Goal: Task Accomplishment & Management: Complete application form

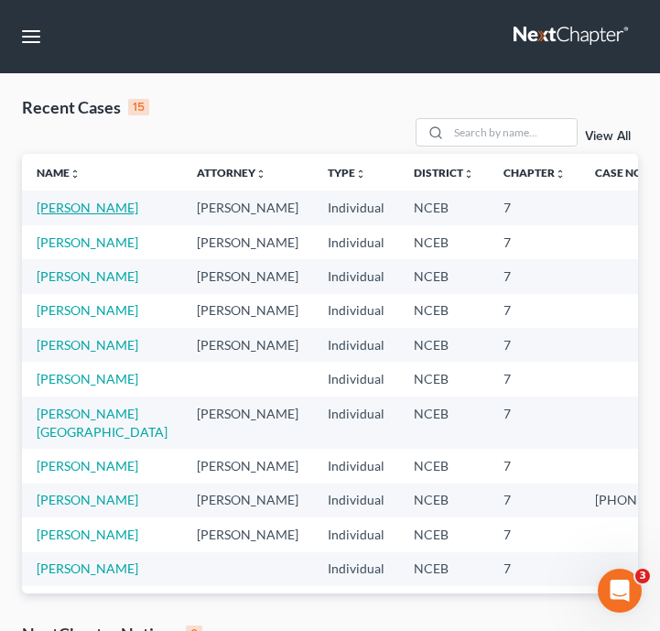
click at [79, 209] on link "[PERSON_NAME]" at bounding box center [88, 208] width 102 height 16
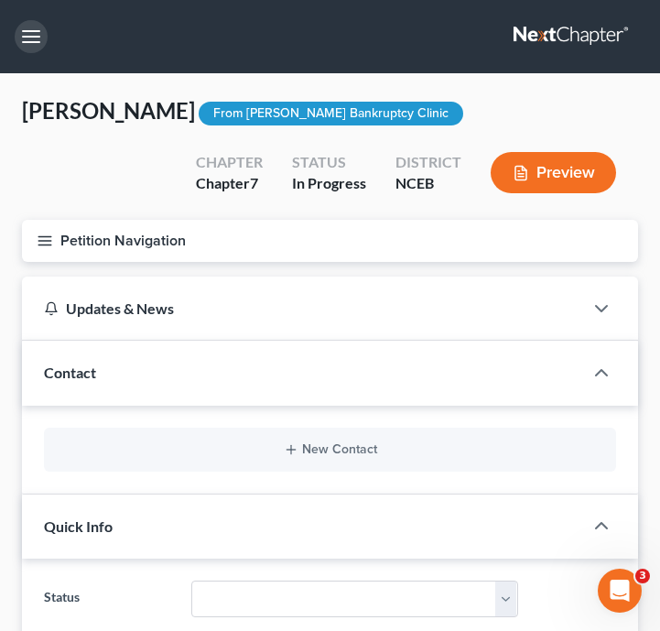
click at [33, 32] on button "button" at bounding box center [31, 36] width 33 height 33
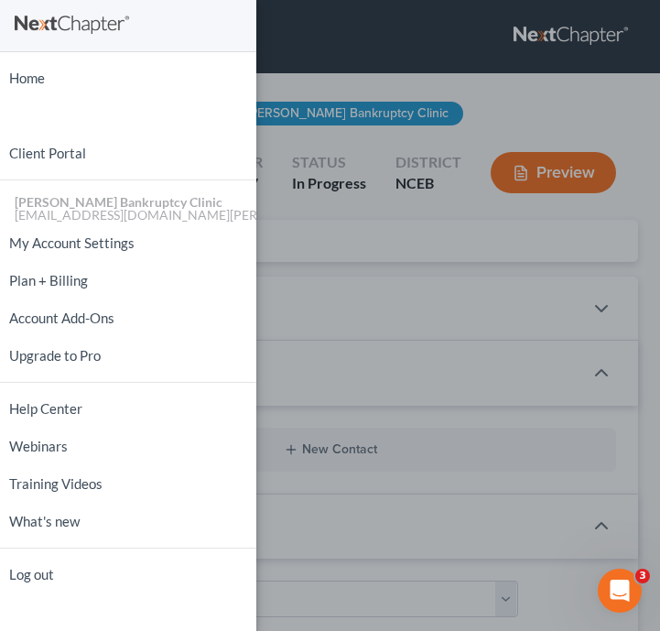
scroll to position [7, 0]
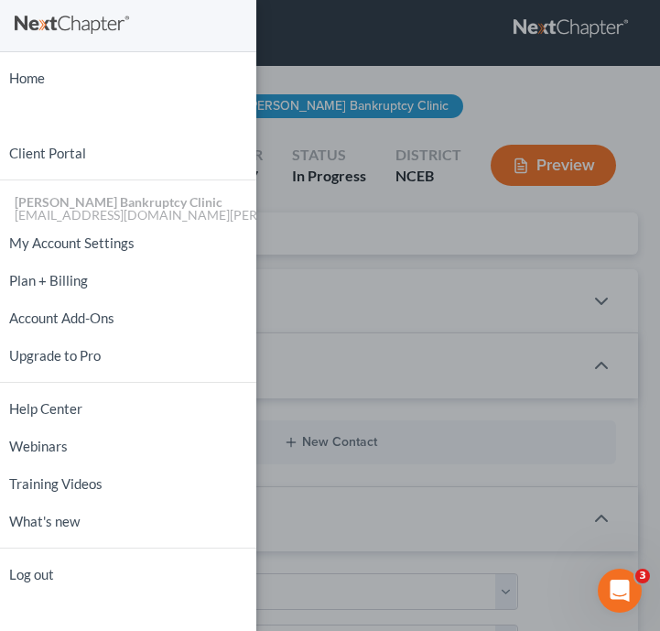
click at [382, 311] on div "Home New Case Client Portal [PERSON_NAME] Bankruptcy Clinic [EMAIL_ADDRESS][DOM…" at bounding box center [330, 315] width 660 height 631
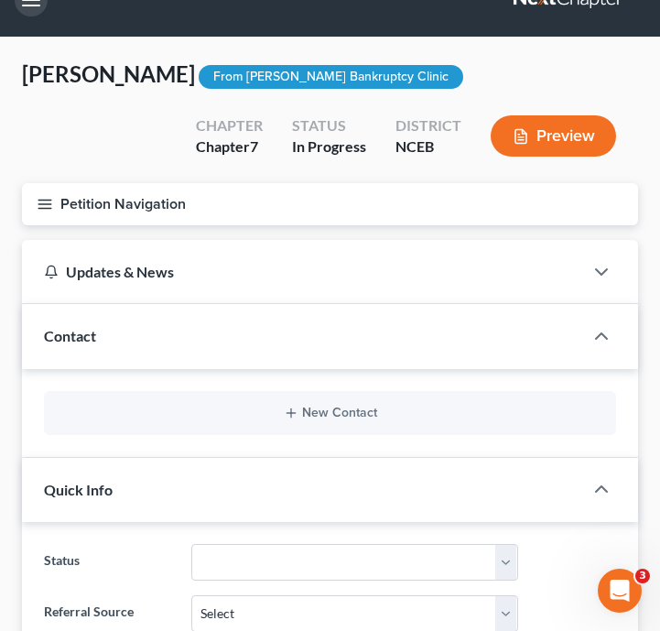
scroll to position [49, 0]
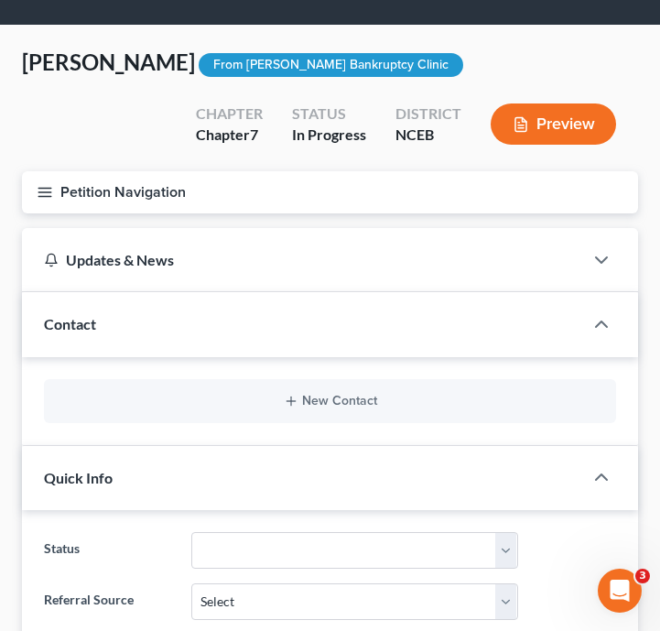
click at [28, 187] on button "Petition Navigation" at bounding box center [330, 192] width 616 height 42
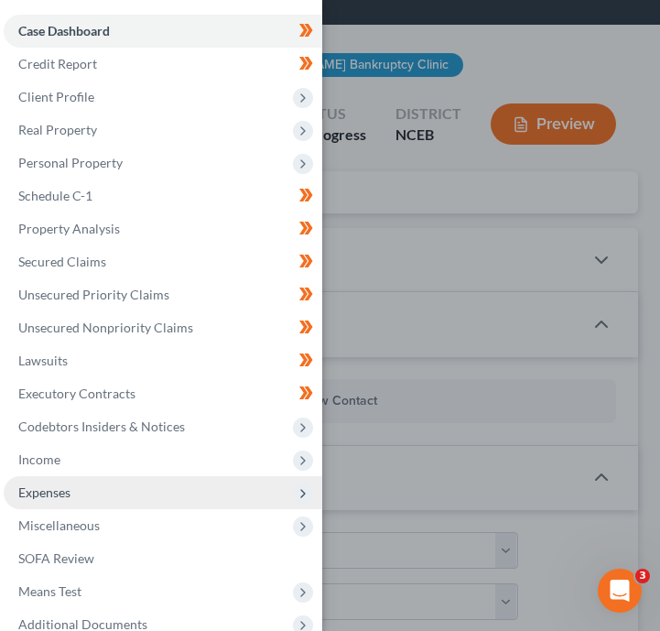
scroll to position [91, 0]
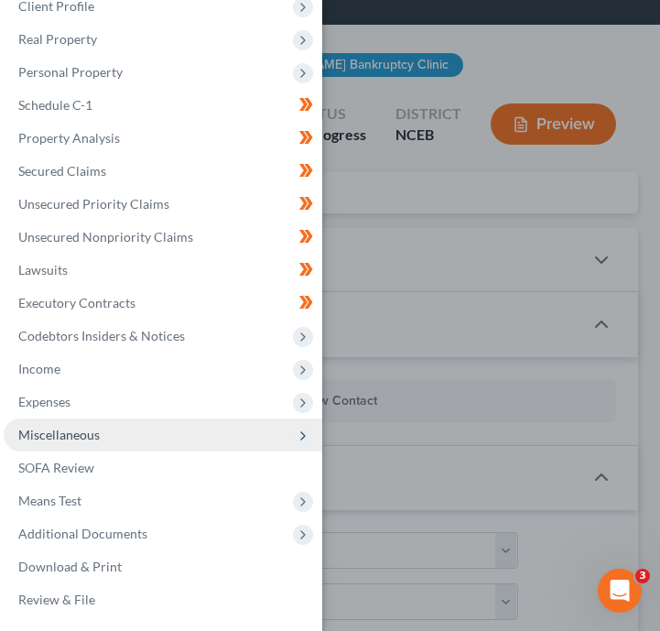
click at [184, 446] on span "Miscellaneous" at bounding box center [163, 434] width 318 height 33
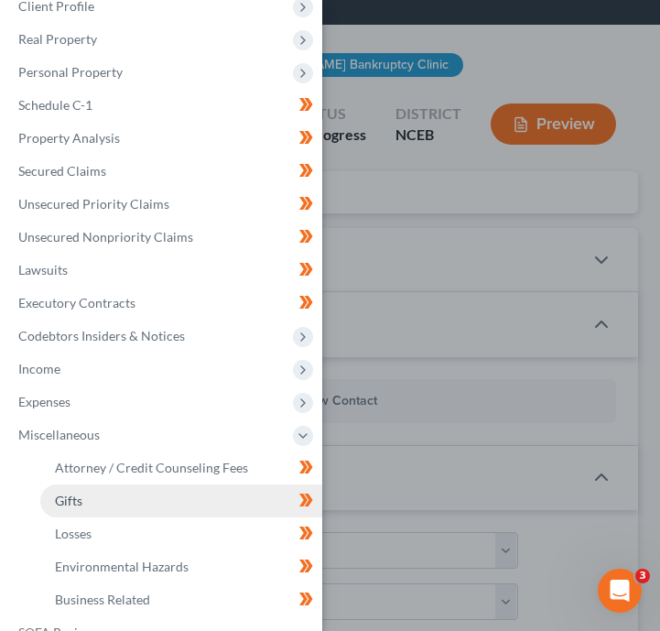
scroll to position [128, 0]
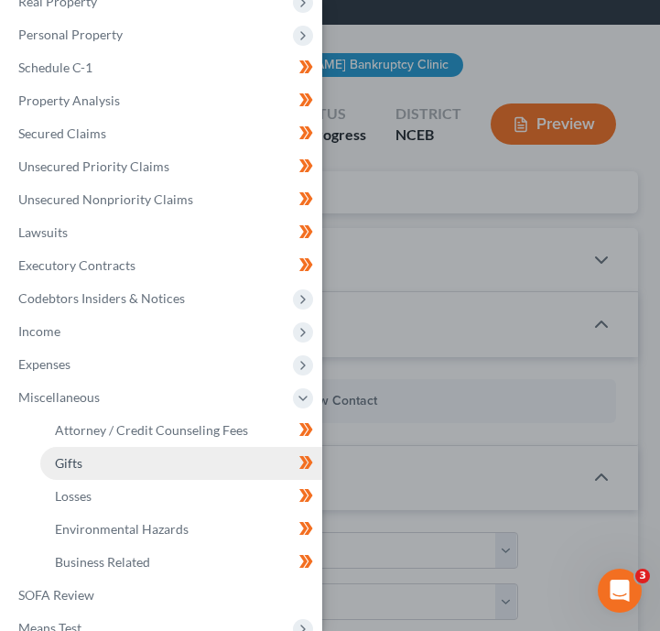
click at [206, 475] on link "Gifts" at bounding box center [181, 463] width 282 height 33
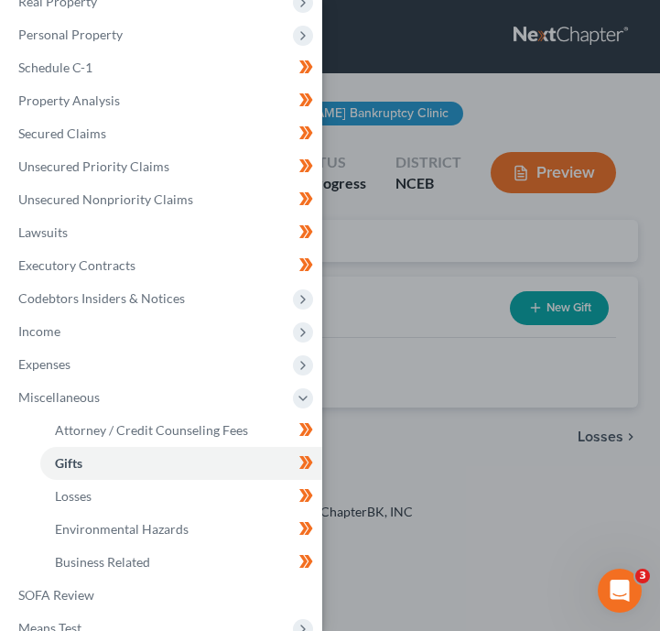
click at [402, 420] on div "Case Dashboard Payments Invoices Payments Payments Credit Report Client Profile" at bounding box center [330, 315] width 660 height 631
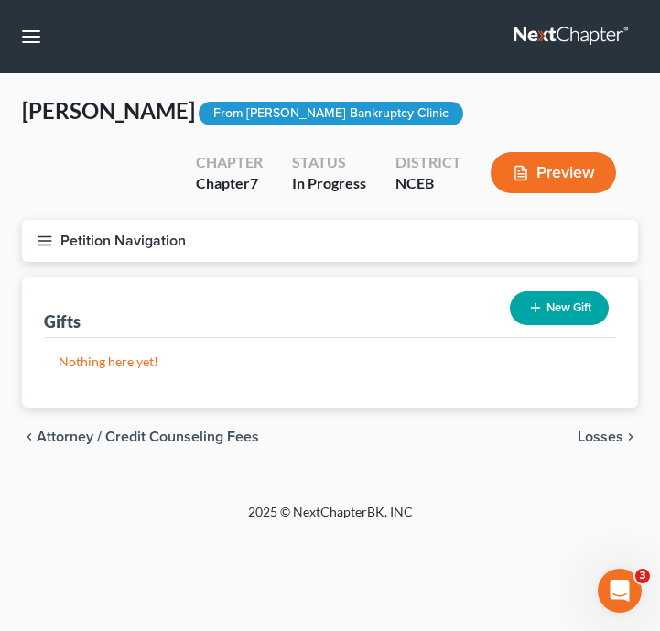
click at [565, 309] on button "New Gift" at bounding box center [559, 308] width 99 height 34
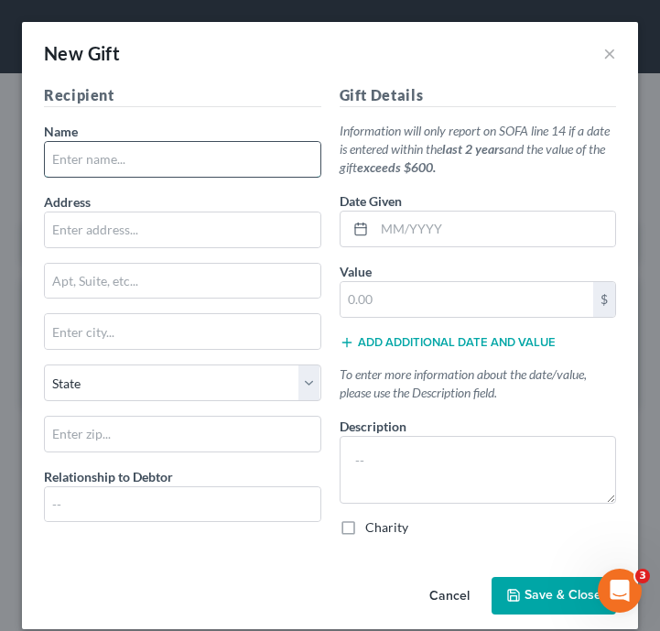
click at [189, 164] on input "text" at bounding box center [182, 159] width 275 height 35
type input "[PERSON_NAME]"
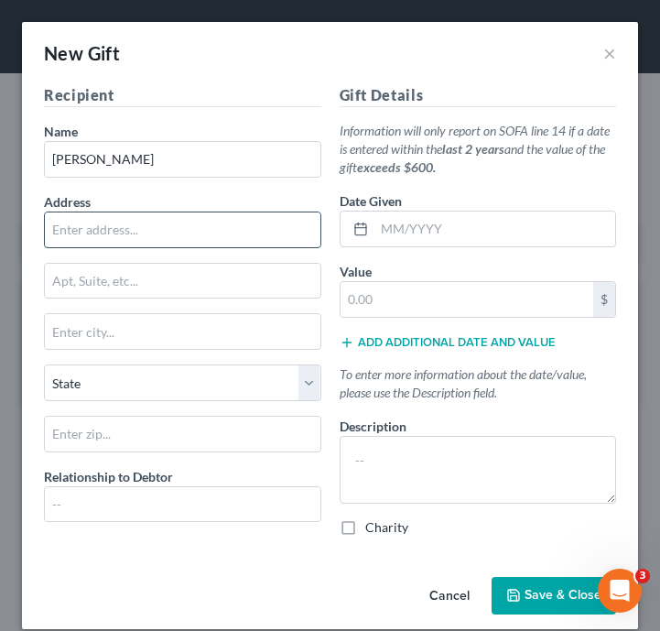
click at [175, 219] on input "text" at bounding box center [182, 229] width 275 height 35
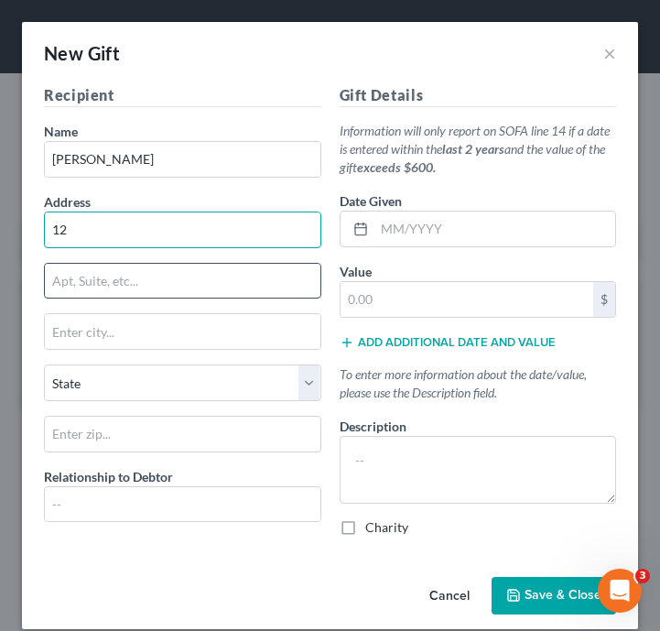
type input "[STREET_ADDRESS][PERSON_NAME]"
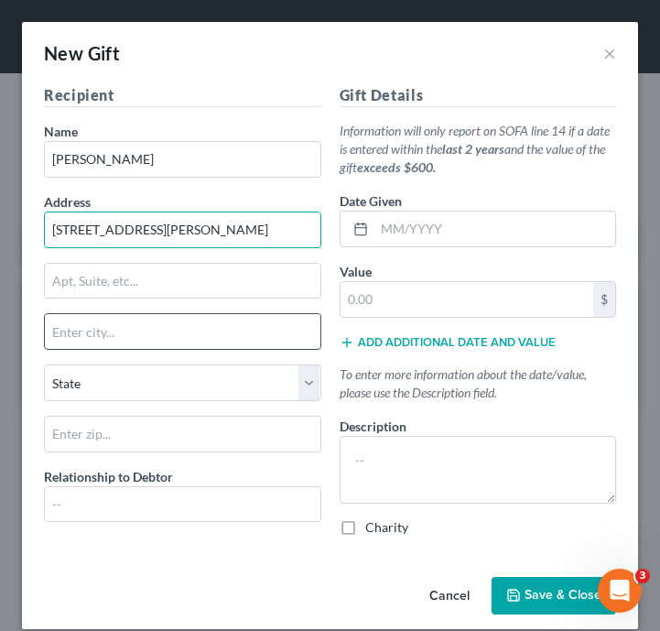
click at [156, 329] on input "text" at bounding box center [182, 331] width 275 height 35
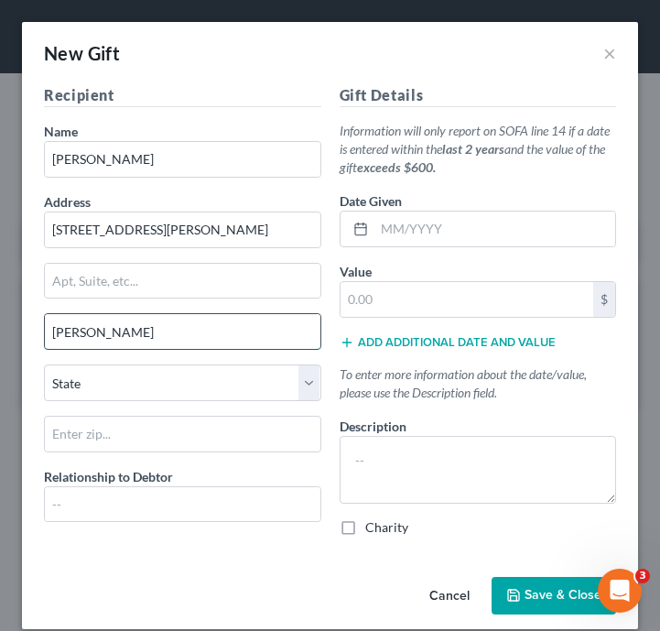
type input "[GEOGRAPHIC_DATA]"
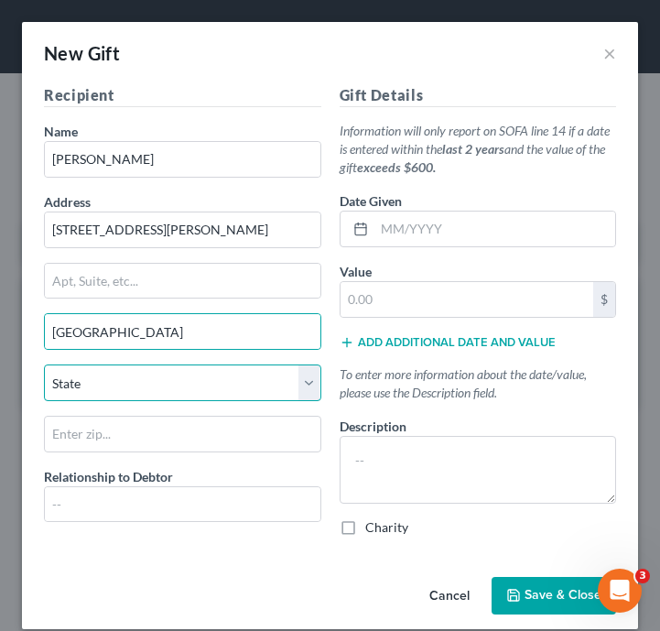
click at [127, 379] on select "State [US_STATE] AK AR AZ CA CO CT DE DC [GEOGRAPHIC_DATA] [GEOGRAPHIC_DATA] GU…" at bounding box center [182, 382] width 277 height 37
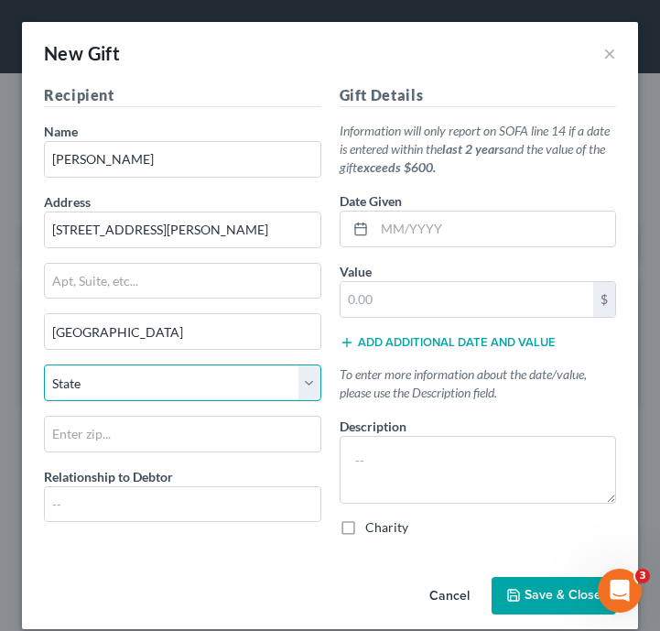
select select "28"
click at [44, 364] on select "State [US_STATE] AK AR AZ CA CO CT DE DC [GEOGRAPHIC_DATA] [GEOGRAPHIC_DATA] GU…" at bounding box center [182, 382] width 277 height 37
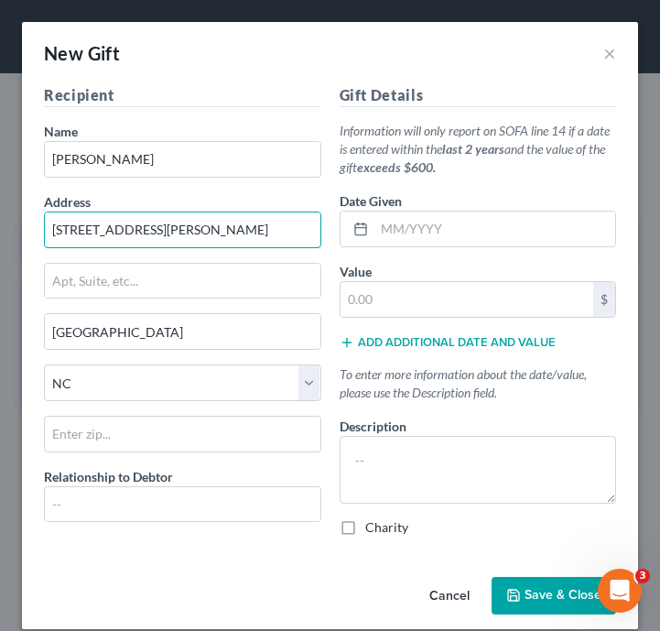
drag, startPoint x: 195, startPoint y: 229, endPoint x: 21, endPoint y: 230, distance: 173.9
click at [21, 230] on div "New Gift × Recipient Name * [PERSON_NAME] Address [STREET_ADDRESS][PERSON_NAME]…" at bounding box center [330, 315] width 660 height 631
click at [187, 427] on input "text" at bounding box center [182, 434] width 277 height 37
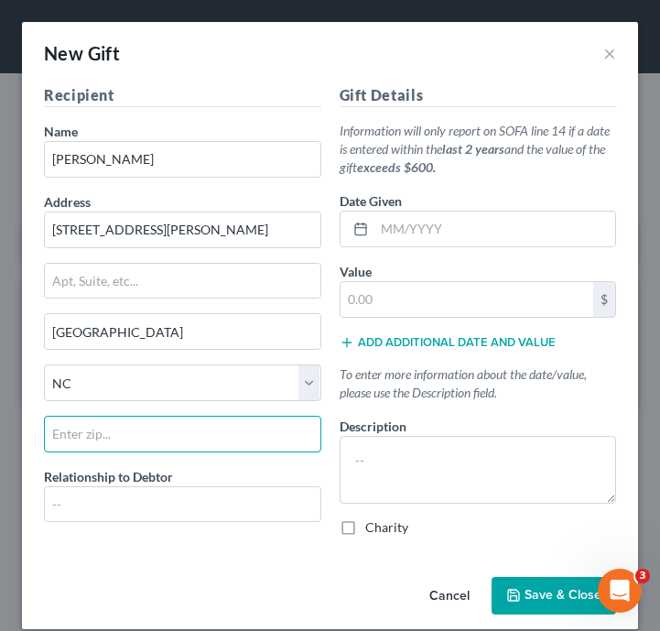
paste input "28303"
type input "28303"
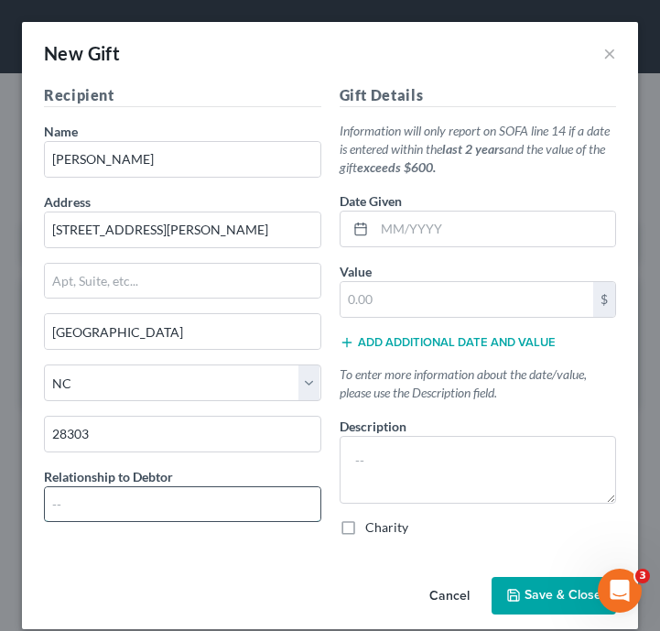
click at [178, 497] on input "text" at bounding box center [182, 504] width 275 height 35
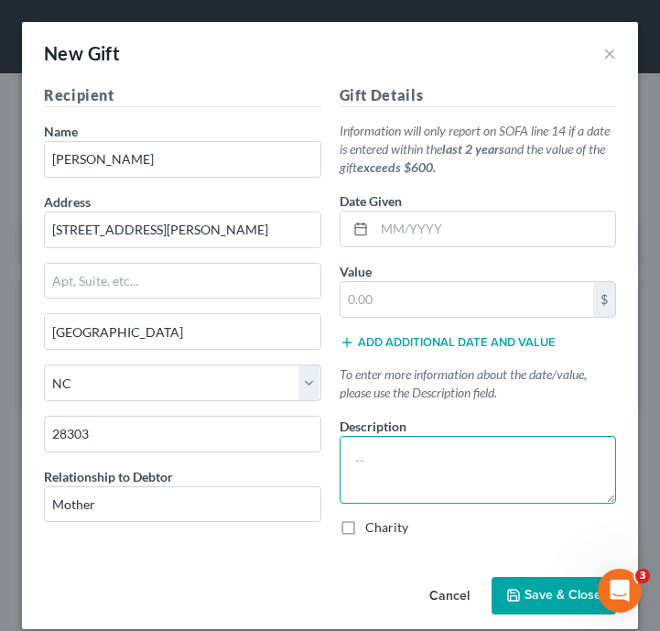
click at [458, 480] on textarea at bounding box center [478, 470] width 277 height 68
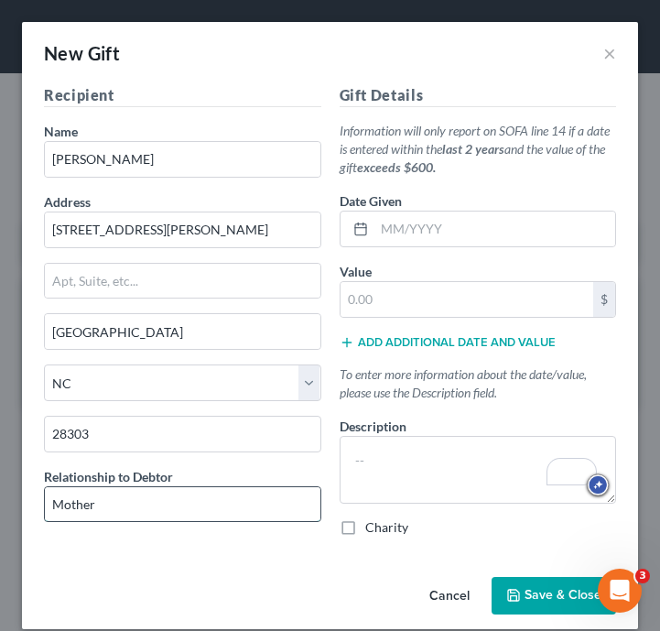
click at [160, 494] on input "Mother" at bounding box center [182, 504] width 275 height 35
click at [445, 278] on div "Value * $" at bounding box center [478, 290] width 277 height 56
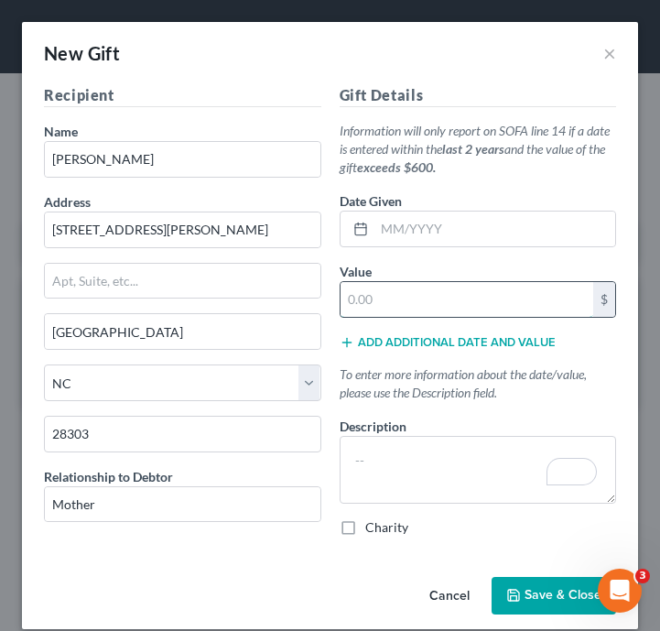
click at [445, 297] on input "text" at bounding box center [467, 299] width 254 height 35
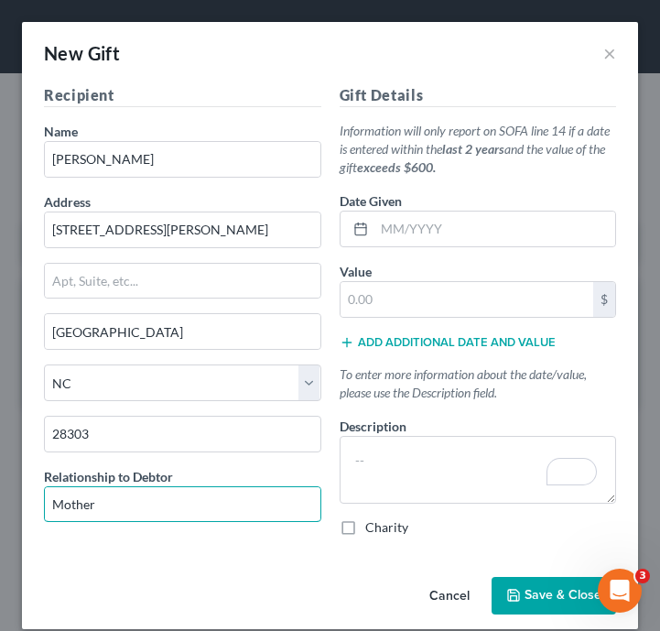
drag, startPoint x: 238, startPoint y: 499, endPoint x: 43, endPoint y: 499, distance: 194.9
click at [43, 499] on div "Recipient Name * [PERSON_NAME] Address [STREET_ADDRESS][PERSON_NAME], etc [GEOG…" at bounding box center [183, 317] width 296 height 467
type input "Acquaintence"
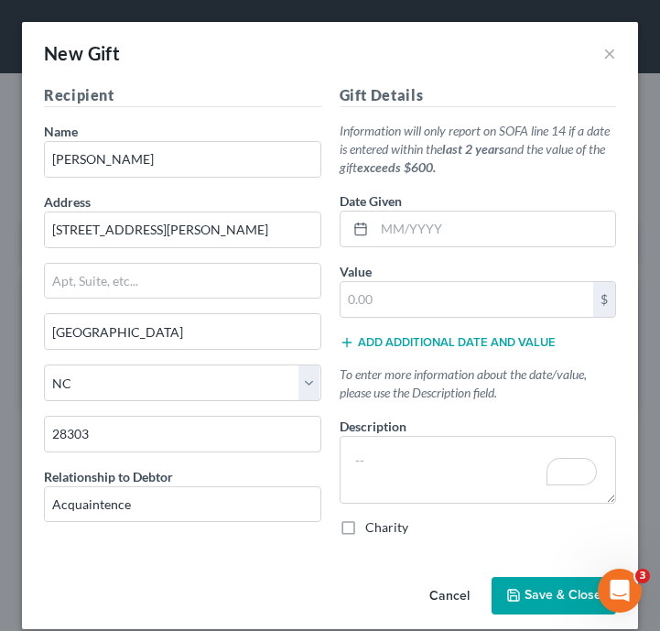
click at [164, 528] on div "Recipient Name * [PERSON_NAME] Address [STREET_ADDRESS][PERSON_NAME], etc [GEOG…" at bounding box center [183, 317] width 296 height 467
click at [164, 491] on input "Acquaintence" at bounding box center [182, 504] width 275 height 35
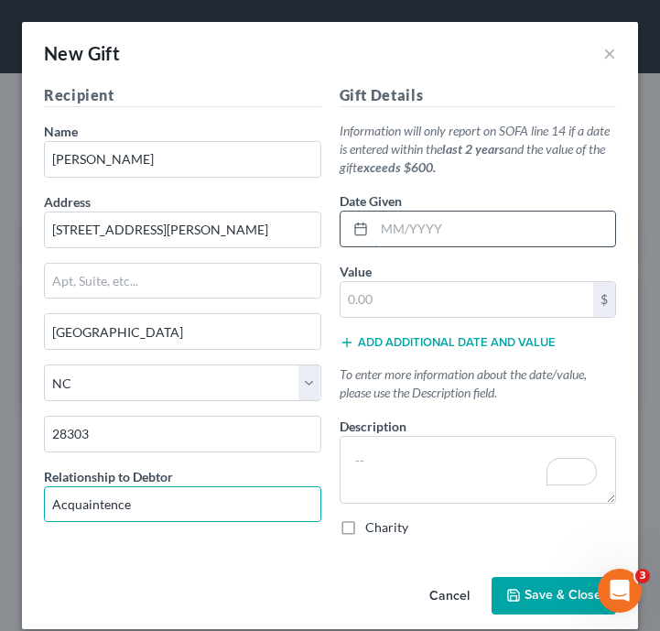
click at [405, 232] on input "text" at bounding box center [495, 228] width 242 height 35
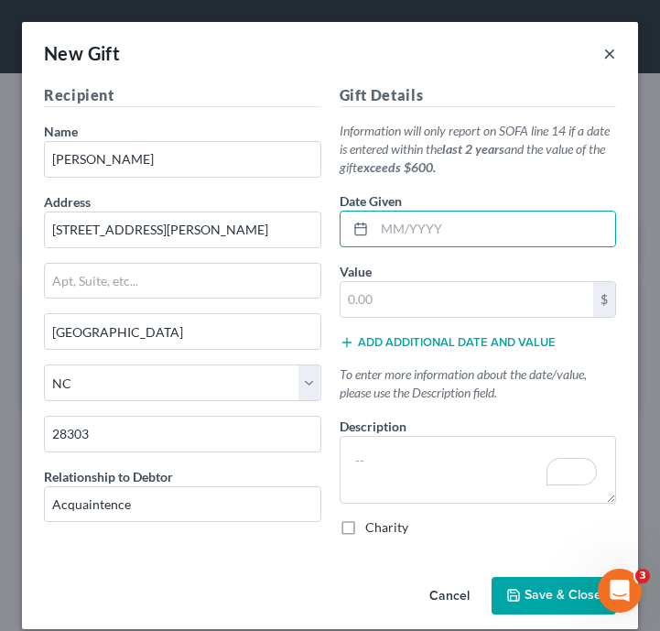
click at [611, 46] on button "×" at bounding box center [609, 53] width 13 height 22
